Goal: Task Accomplishment & Management: Manage account settings

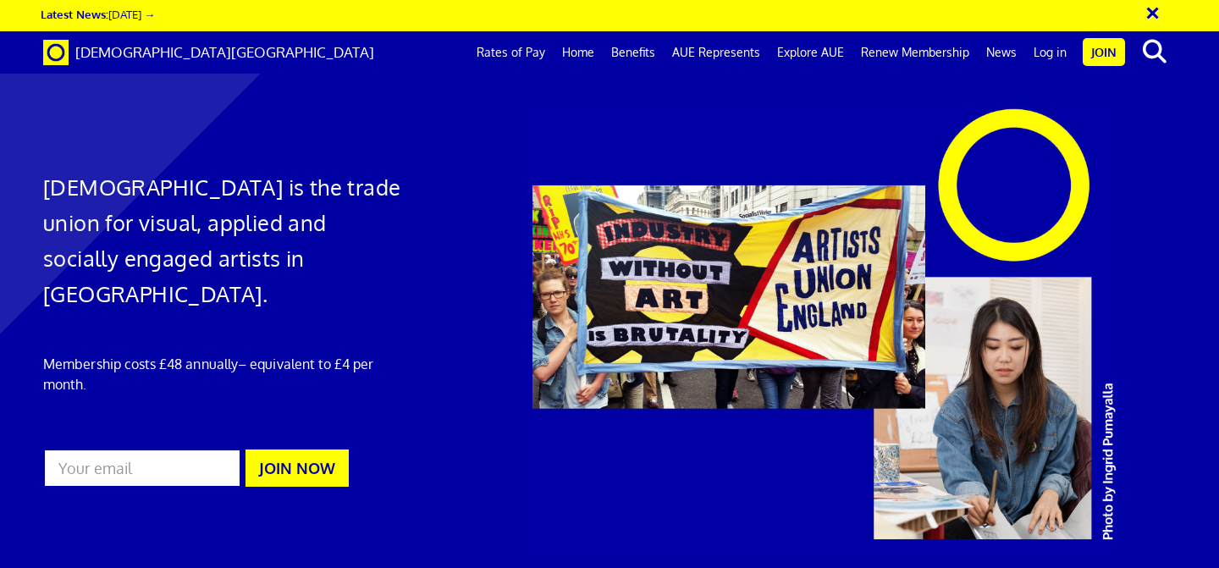
scroll to position [0, 9]
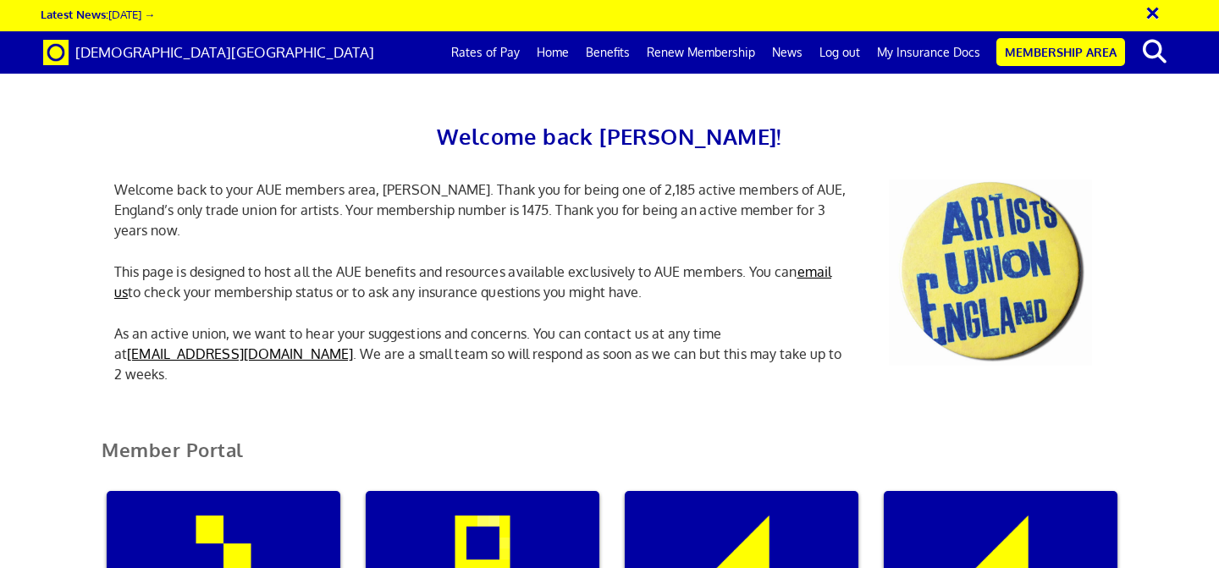
scroll to position [321, 0]
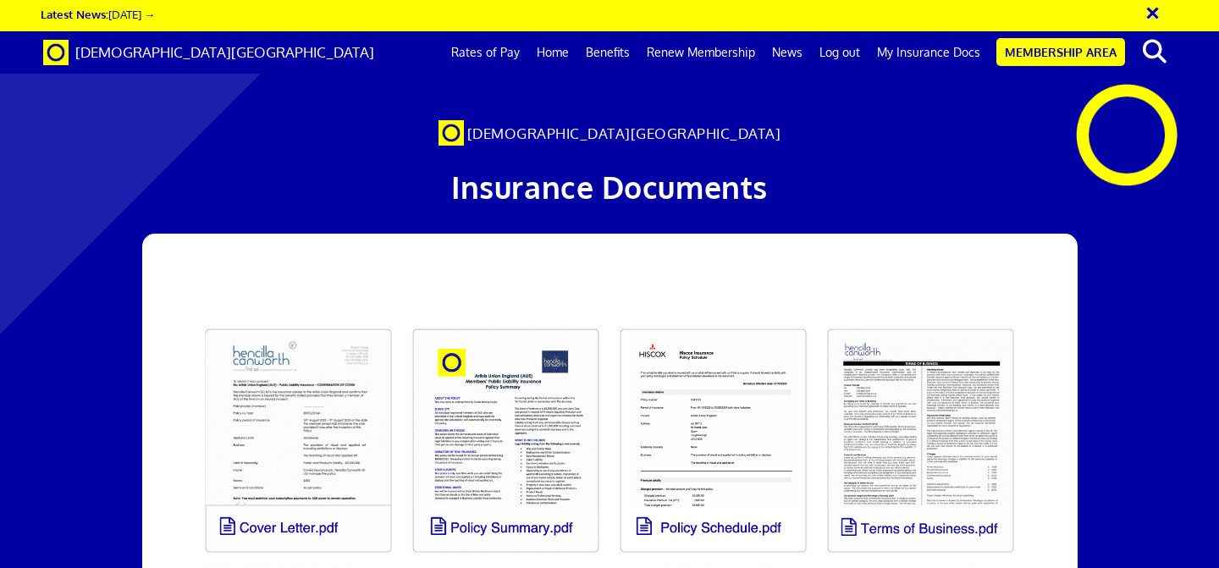
scroll to position [173, 0]
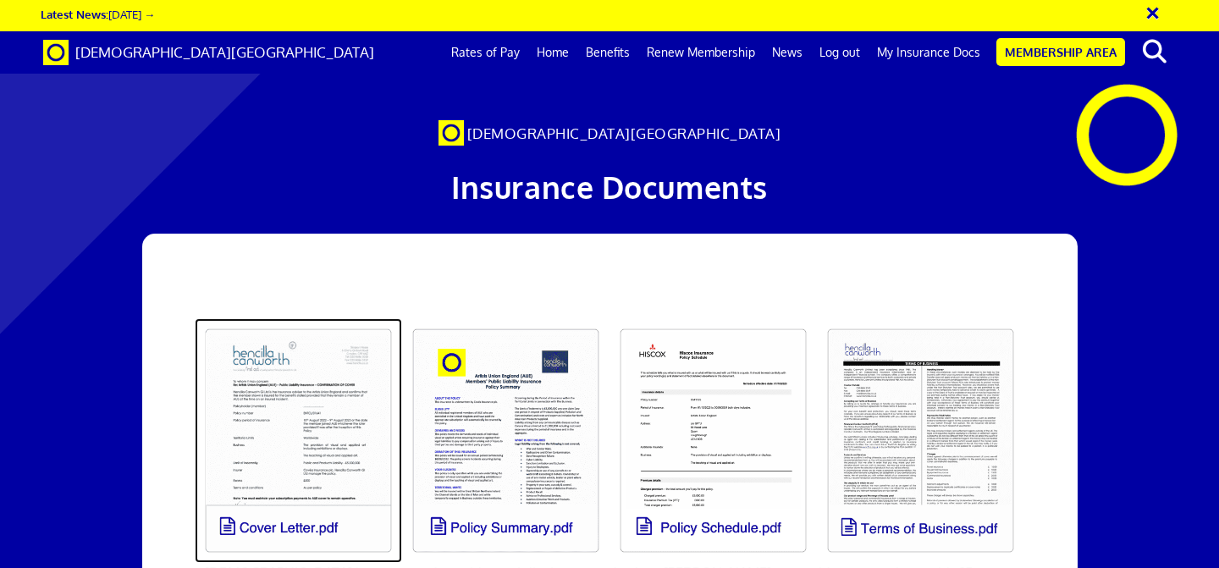
click at [306, 318] on link at bounding box center [298, 440] width 207 height 245
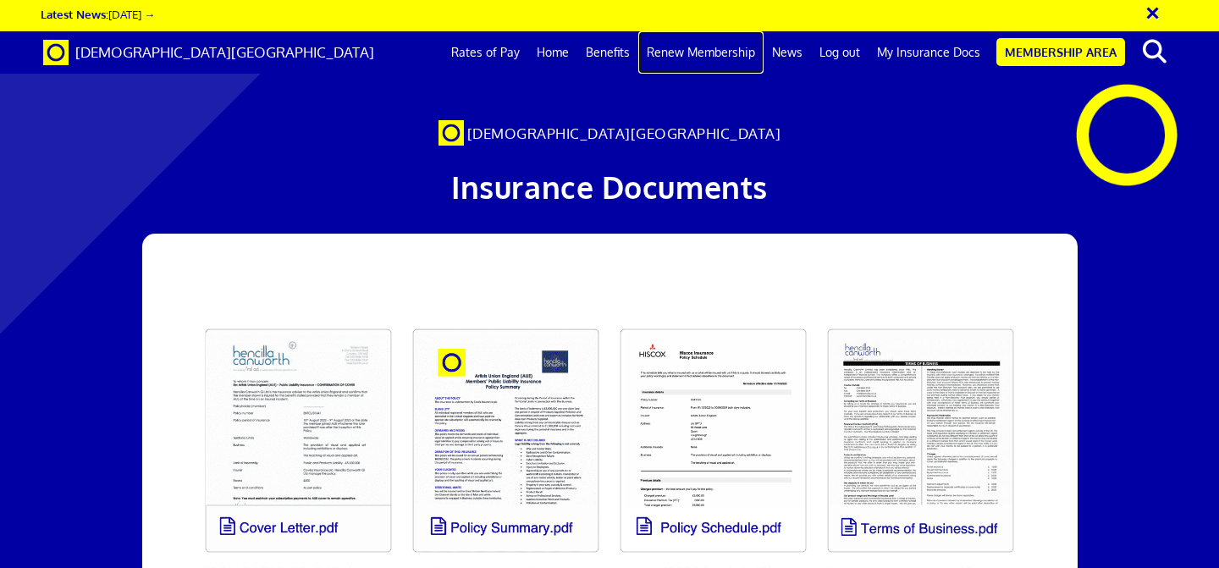
click at [686, 59] on link "Renew Membership" at bounding box center [700, 52] width 125 height 42
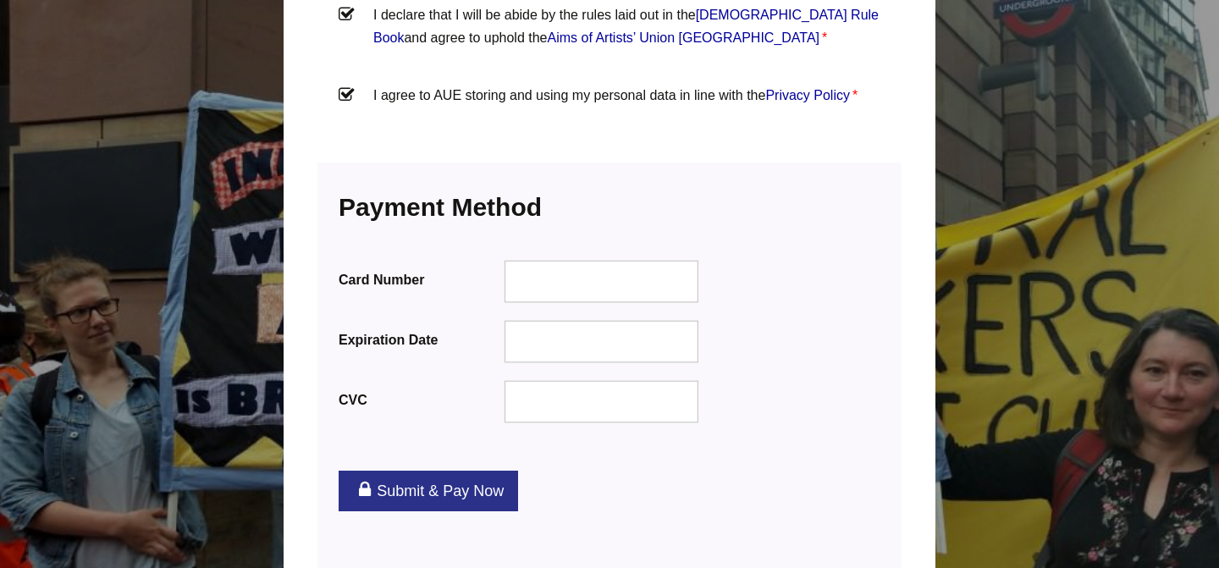
scroll to position [2062, 0]
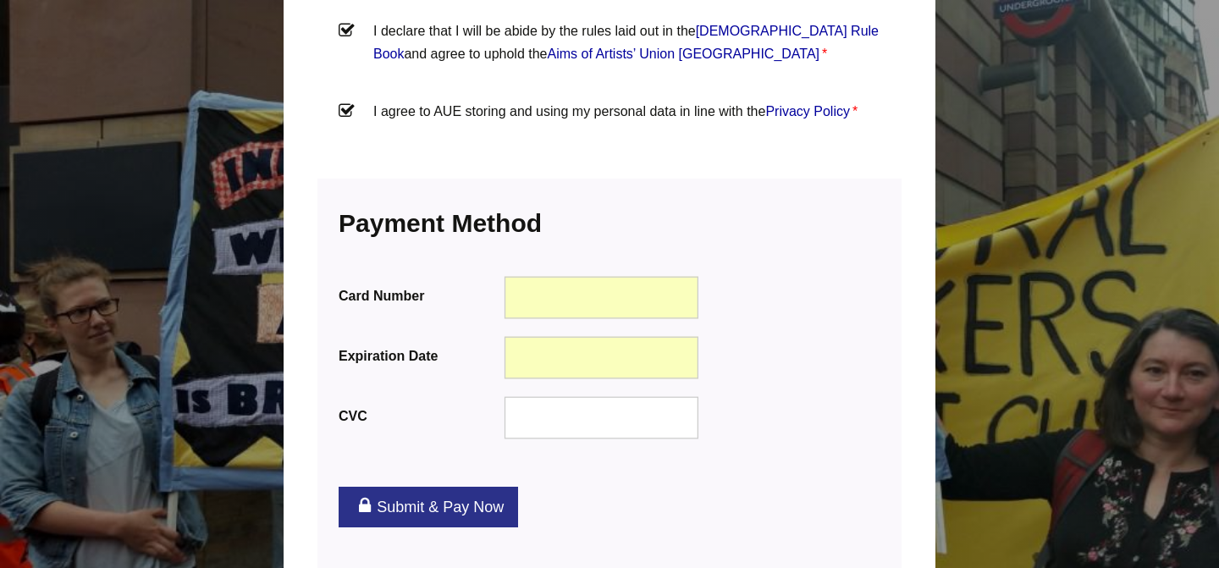
click at [594, 396] on div at bounding box center [602, 417] width 195 height 42
click at [451, 487] on link "Submit & Pay Now" at bounding box center [428, 507] width 179 height 41
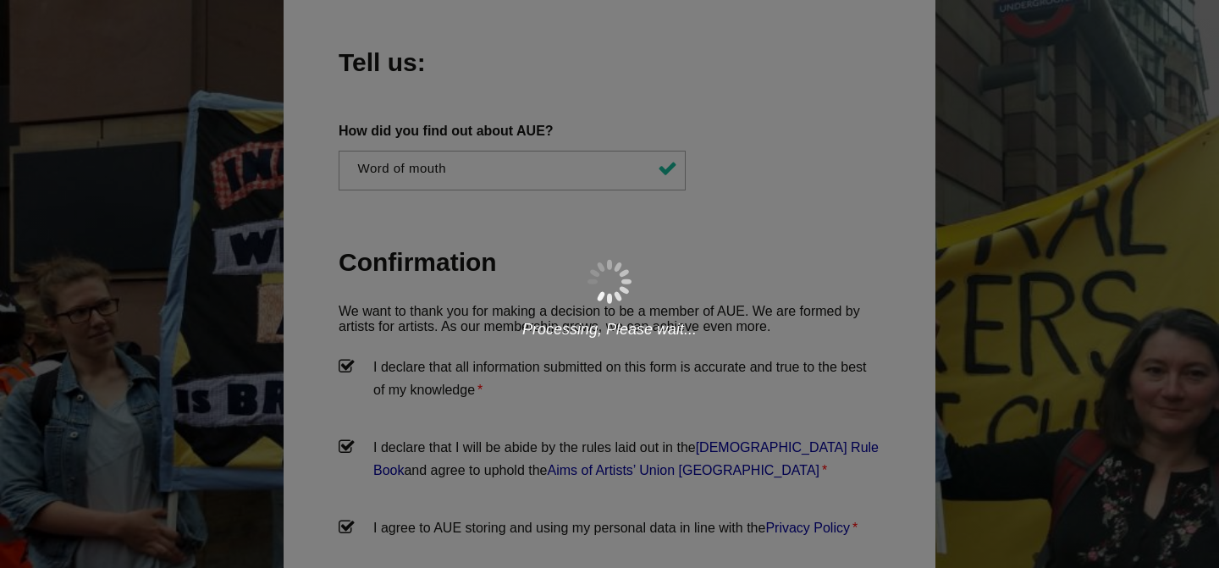
scroll to position [1510, 0]
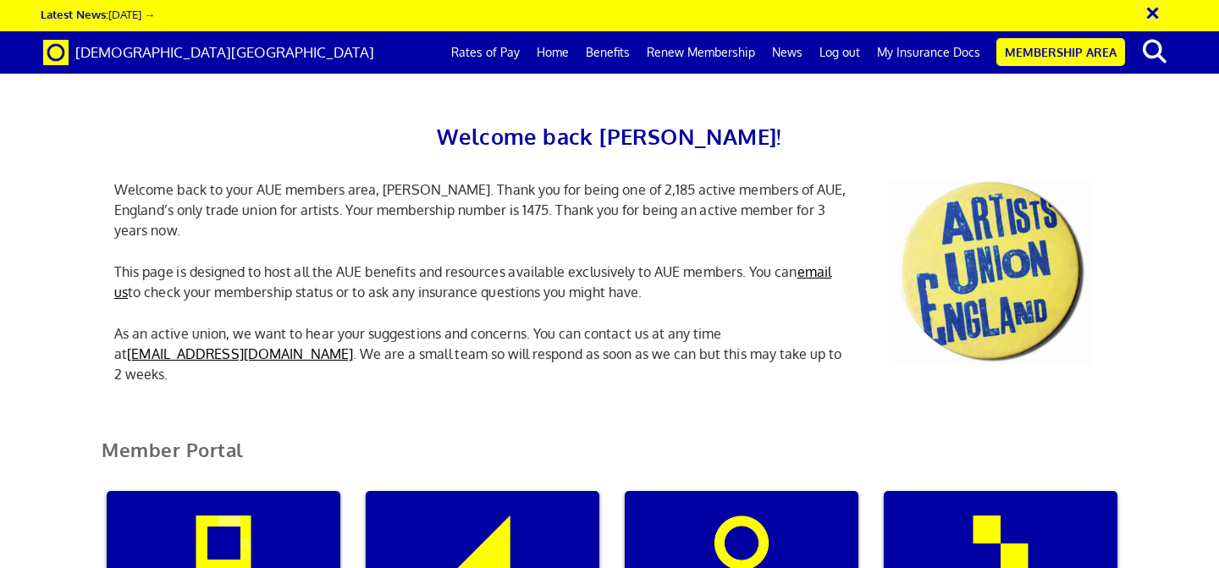
scroll to position [361, 0]
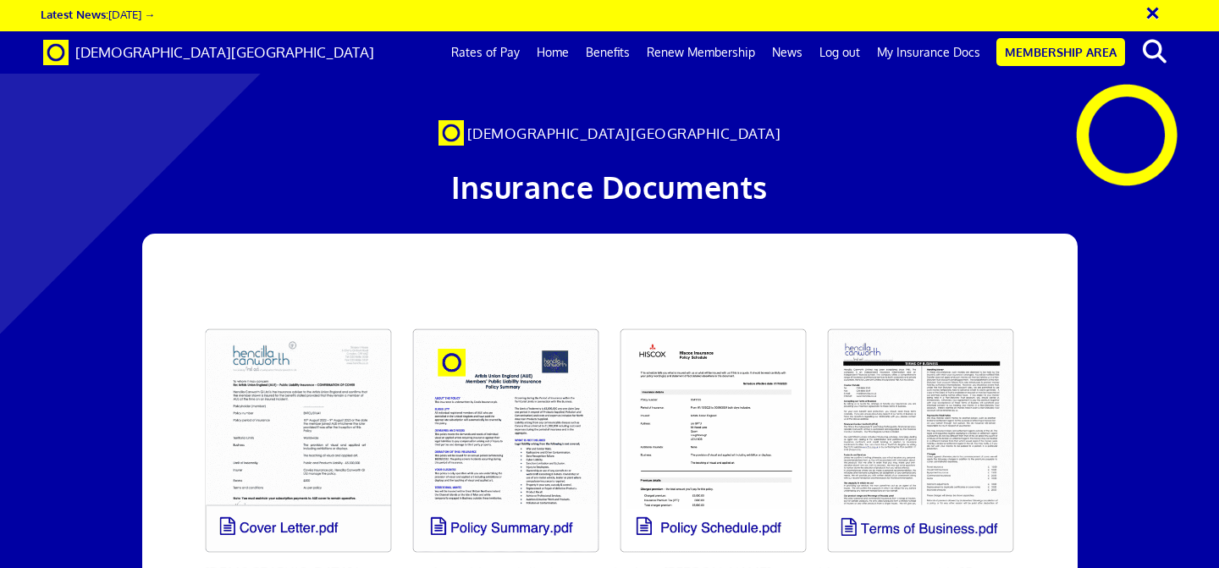
scroll to position [610, 0]
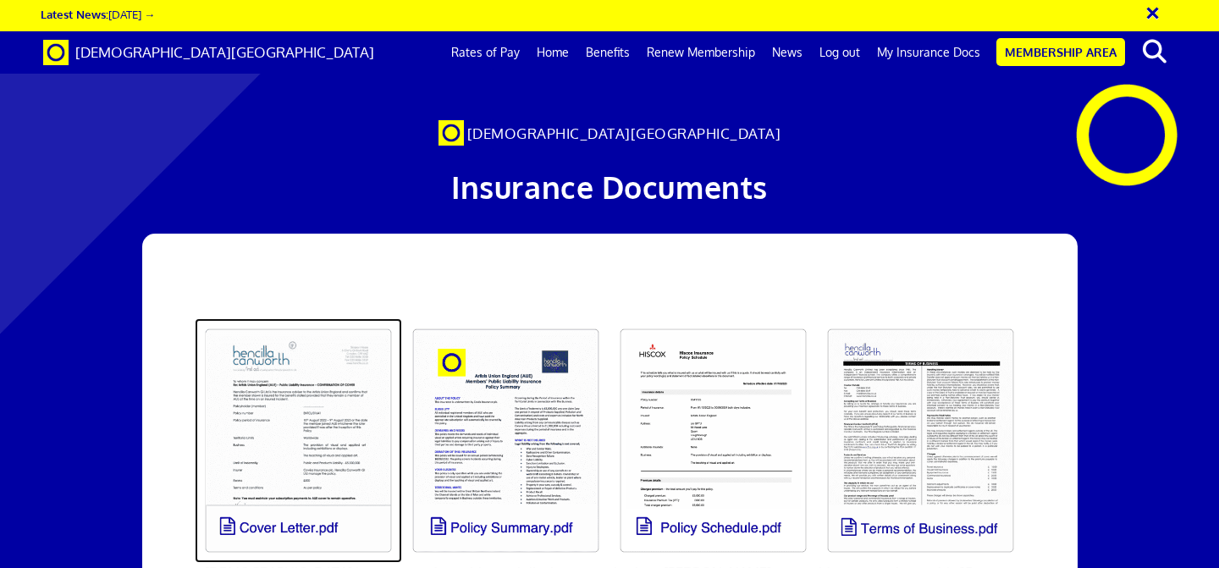
click at [310, 318] on link at bounding box center [298, 440] width 207 height 245
